Goal: Transaction & Acquisition: Purchase product/service

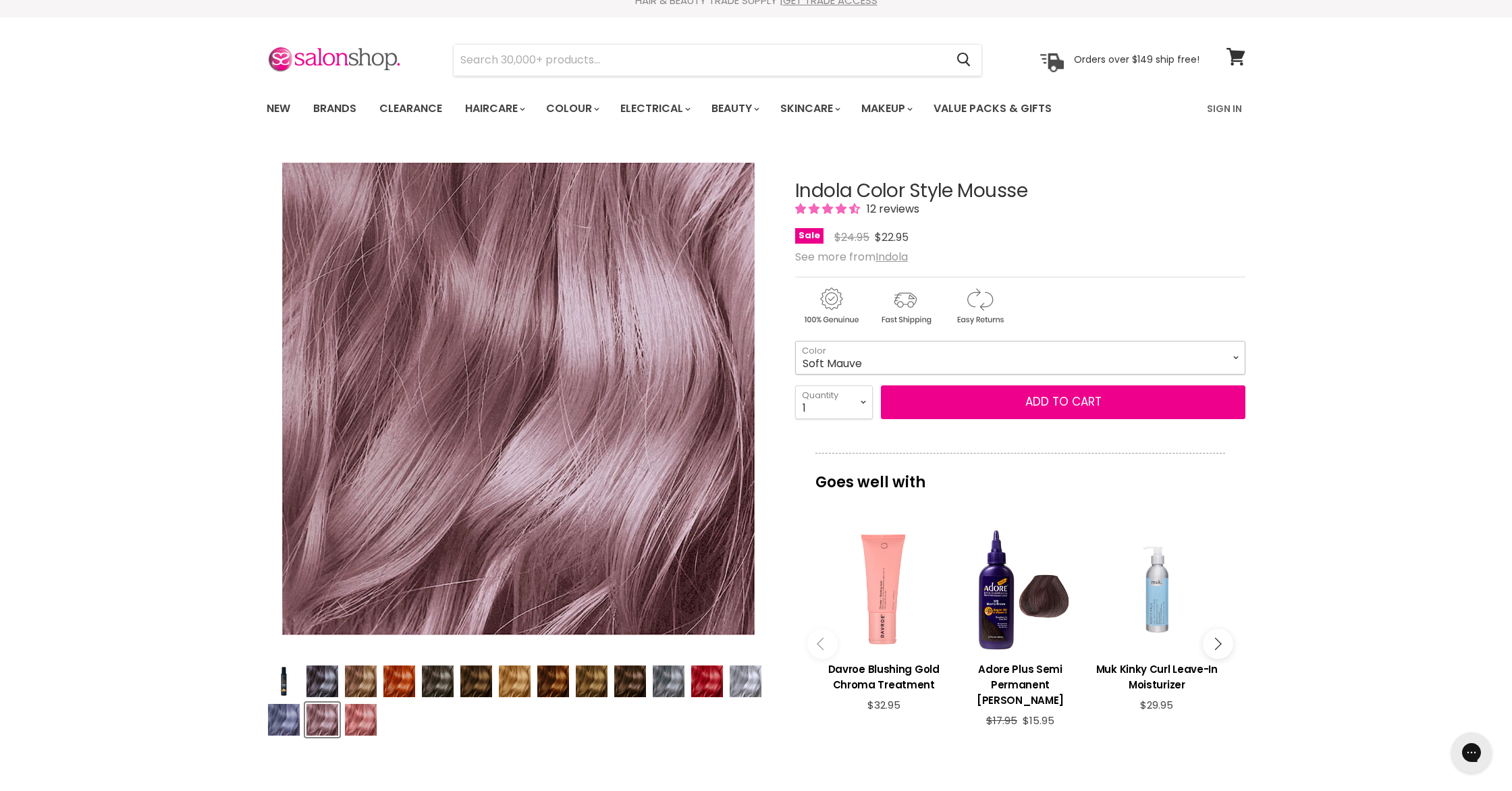
click at [1239, 362] on select "Beige Blonde Honey Blonde Medium Blonde Dark Blonde Medium Brown Strawberry Ros…" at bounding box center [1021, 357] width 451 height 33
click at [795, 341] on select "Beige Blonde Honey Blonde Medium Blonde Dark Blonde Medium Brown Strawberry Ros…" at bounding box center [1021, 357] width 451 height 33
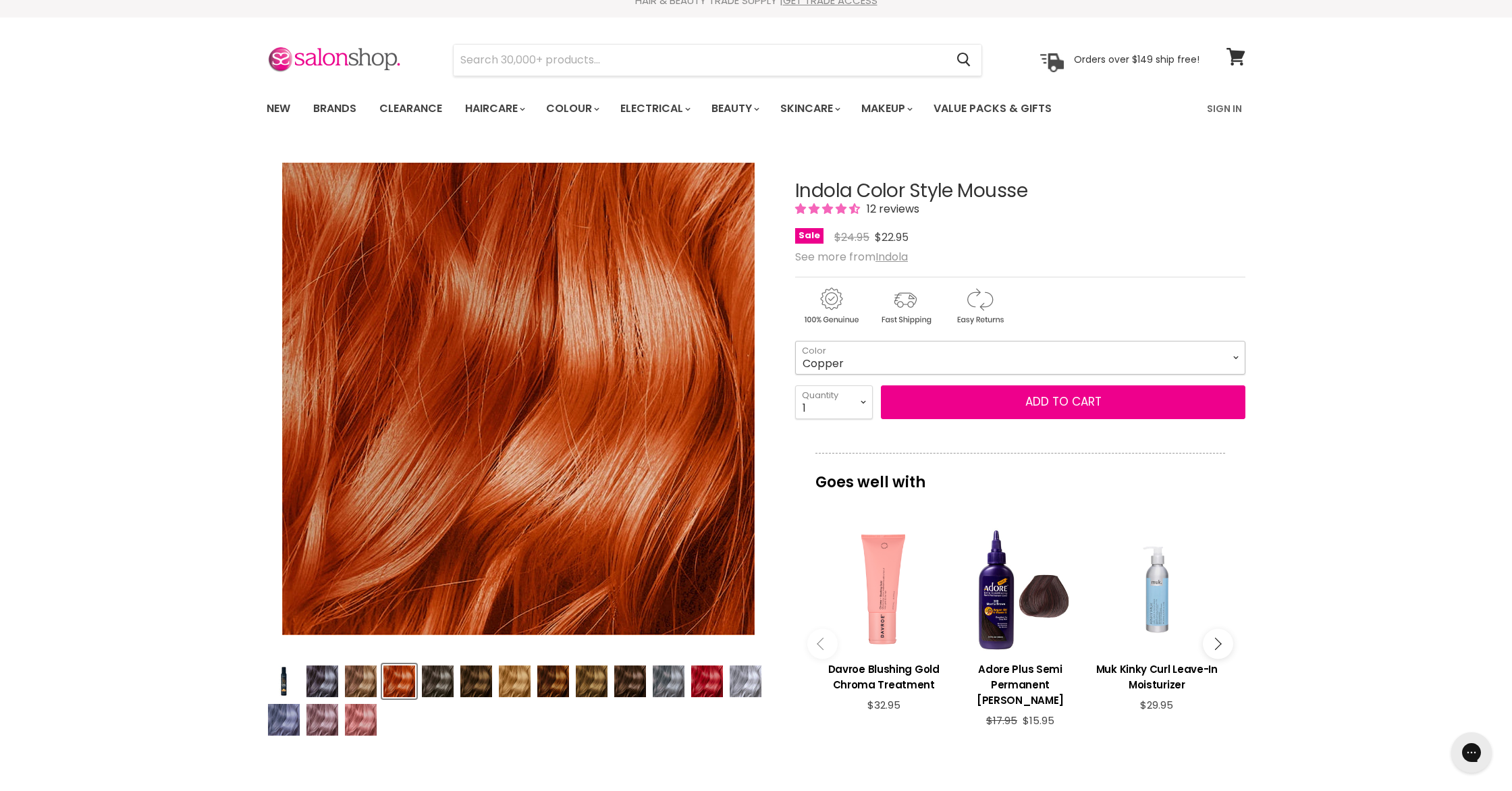
click at [1149, 369] on select "Beige Blonde Honey Blonde Medium Blonde Dark Blonde Medium Brown Strawberry Ros…" at bounding box center [1021, 357] width 451 height 33
click at [795, 341] on select "Beige Blonde Honey Blonde Medium Blonde Dark Blonde Medium Brown Strawberry Ros…" at bounding box center [1021, 357] width 451 height 33
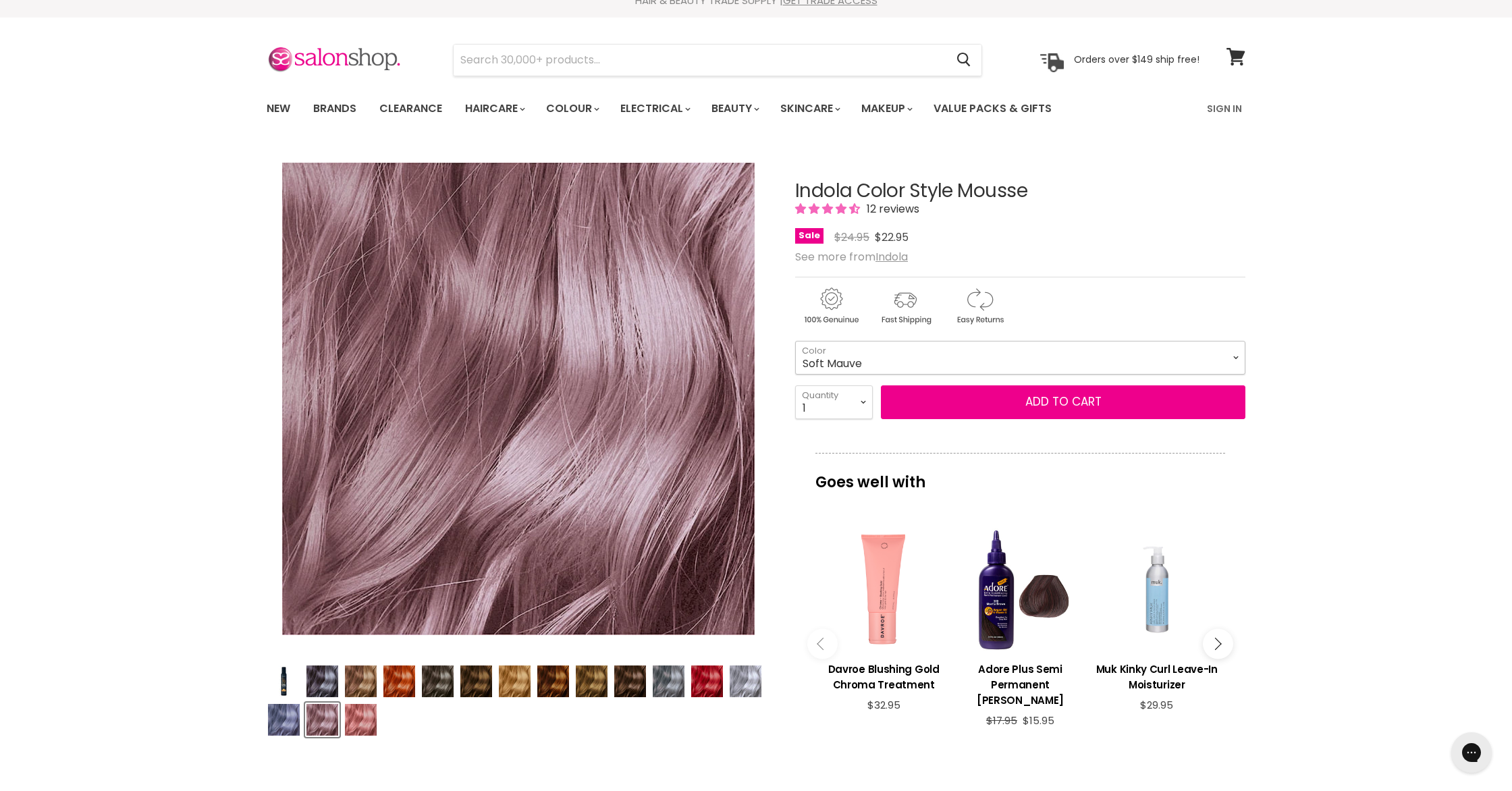
click at [1118, 350] on select "Beige Blonde Honey Blonde Medium Blonde Dark Blonde Medium Brown Strawberry Ros…" at bounding box center [1021, 357] width 451 height 33
click at [795, 341] on select "Beige Blonde Honey Blonde Medium Blonde Dark Blonde Medium Brown Strawberry Ros…" at bounding box center [1021, 357] width 451 height 33
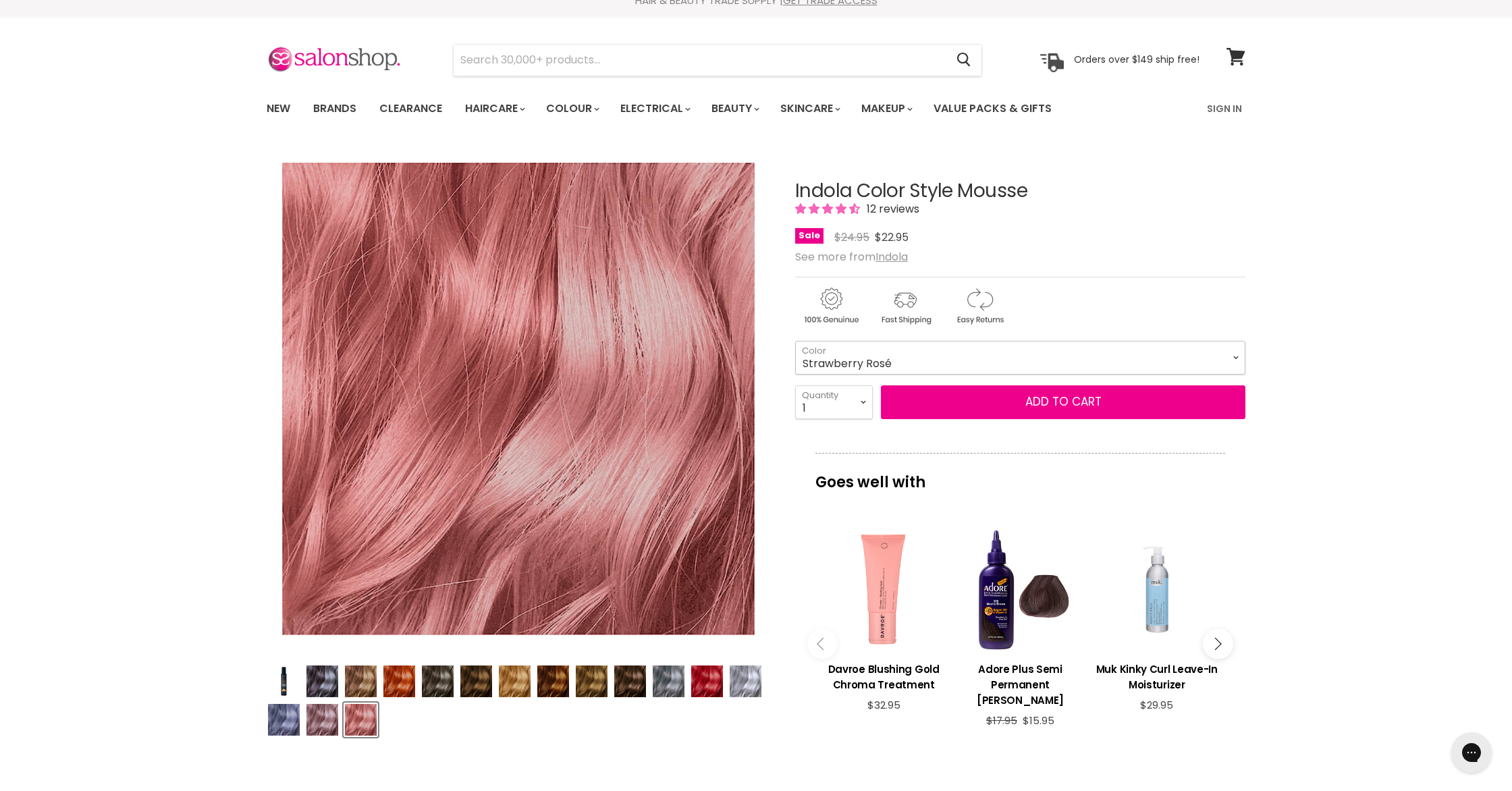
click at [1194, 352] on select "Beige Blonde Honey Blonde Medium Blonde Dark Blonde Medium Brown Strawberry Ros…" at bounding box center [1021, 357] width 451 height 33
click at [795, 341] on select "Beige Blonde Honey Blonde Medium Blonde Dark Blonde Medium Brown Strawberry Ros…" at bounding box center [1021, 357] width 451 height 33
select select "Soft Mauve"
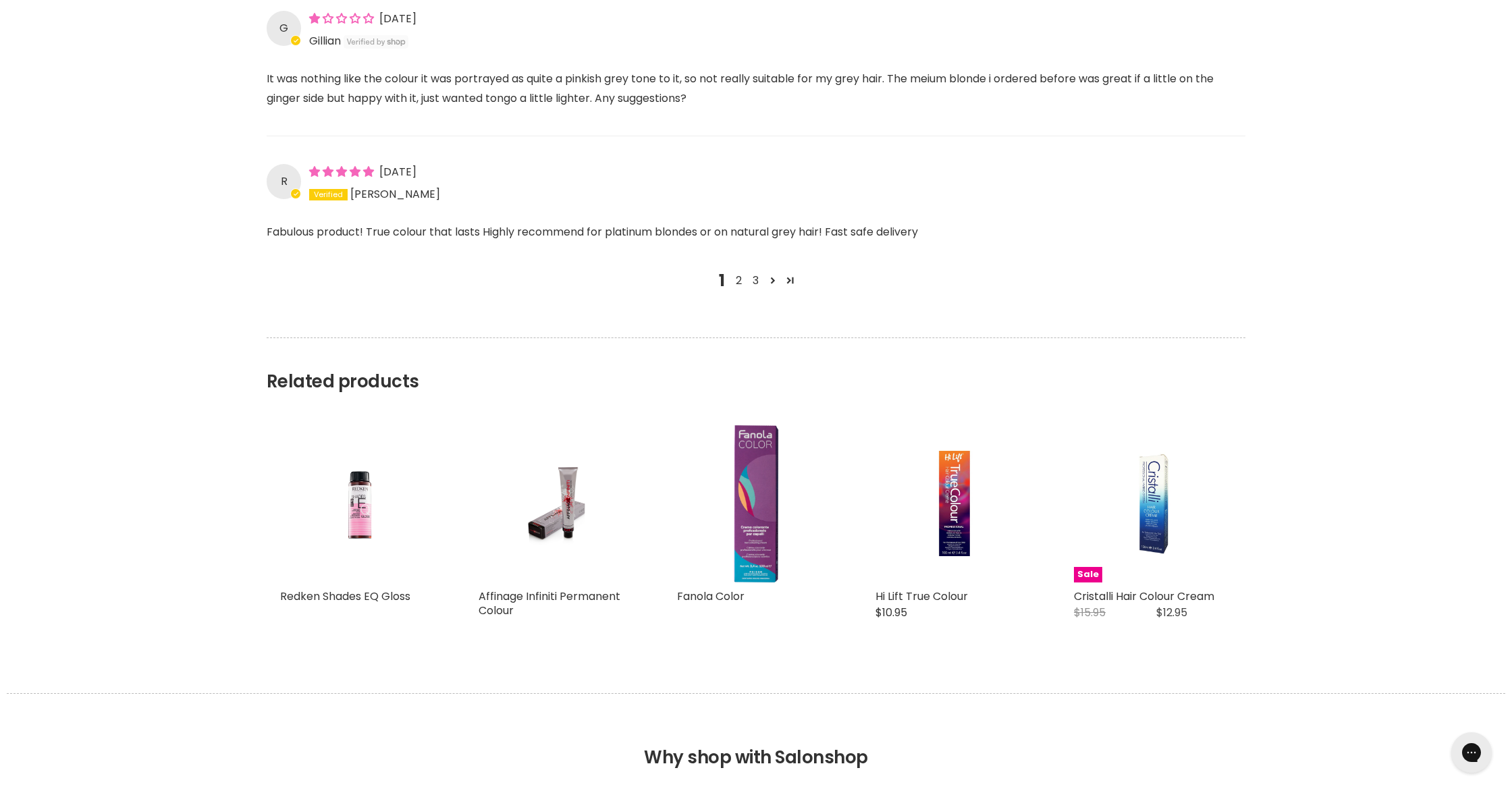
scroll to position [1784, 0]
